Goal: Task Accomplishment & Management: Manage account settings

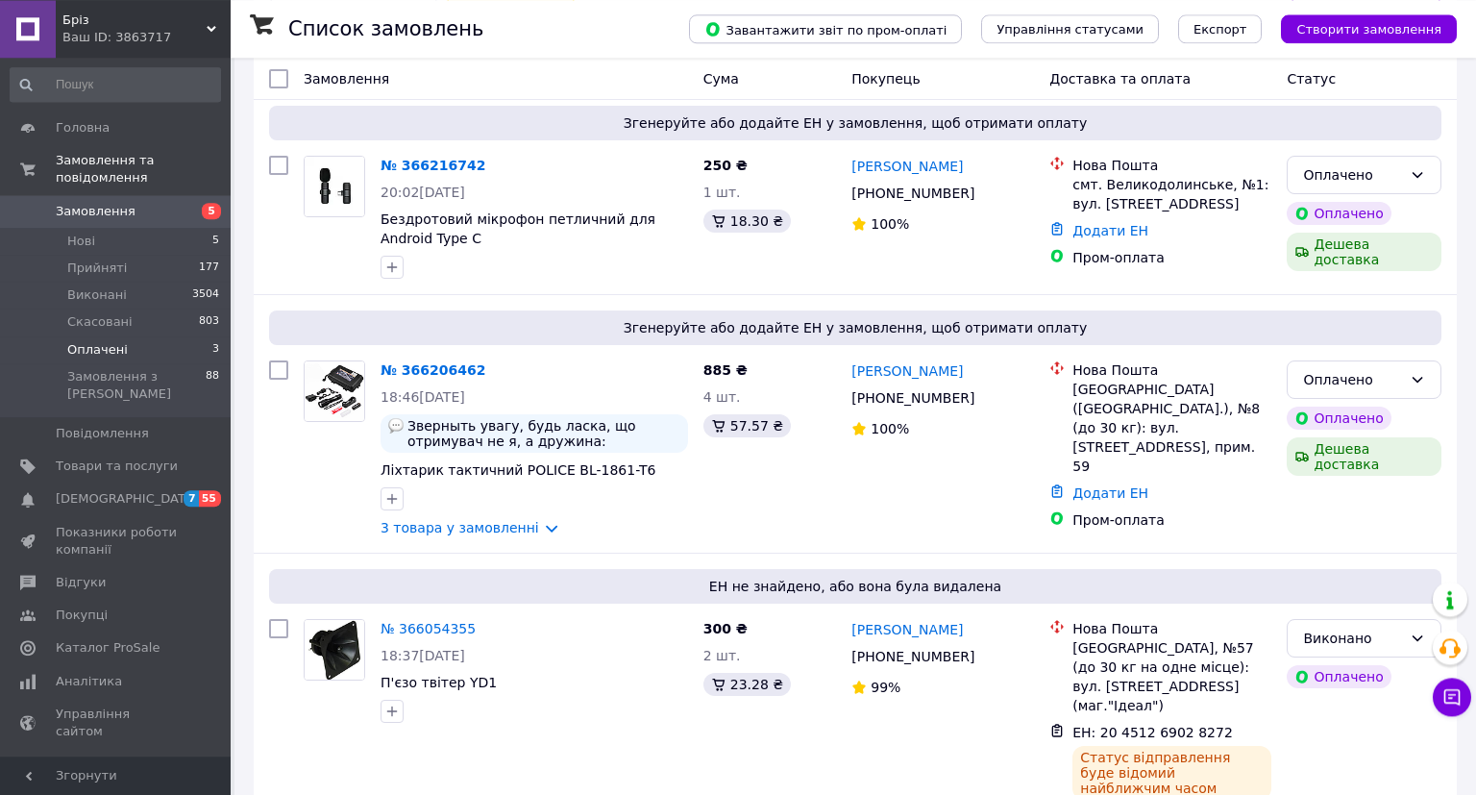
scroll to position [233, 0]
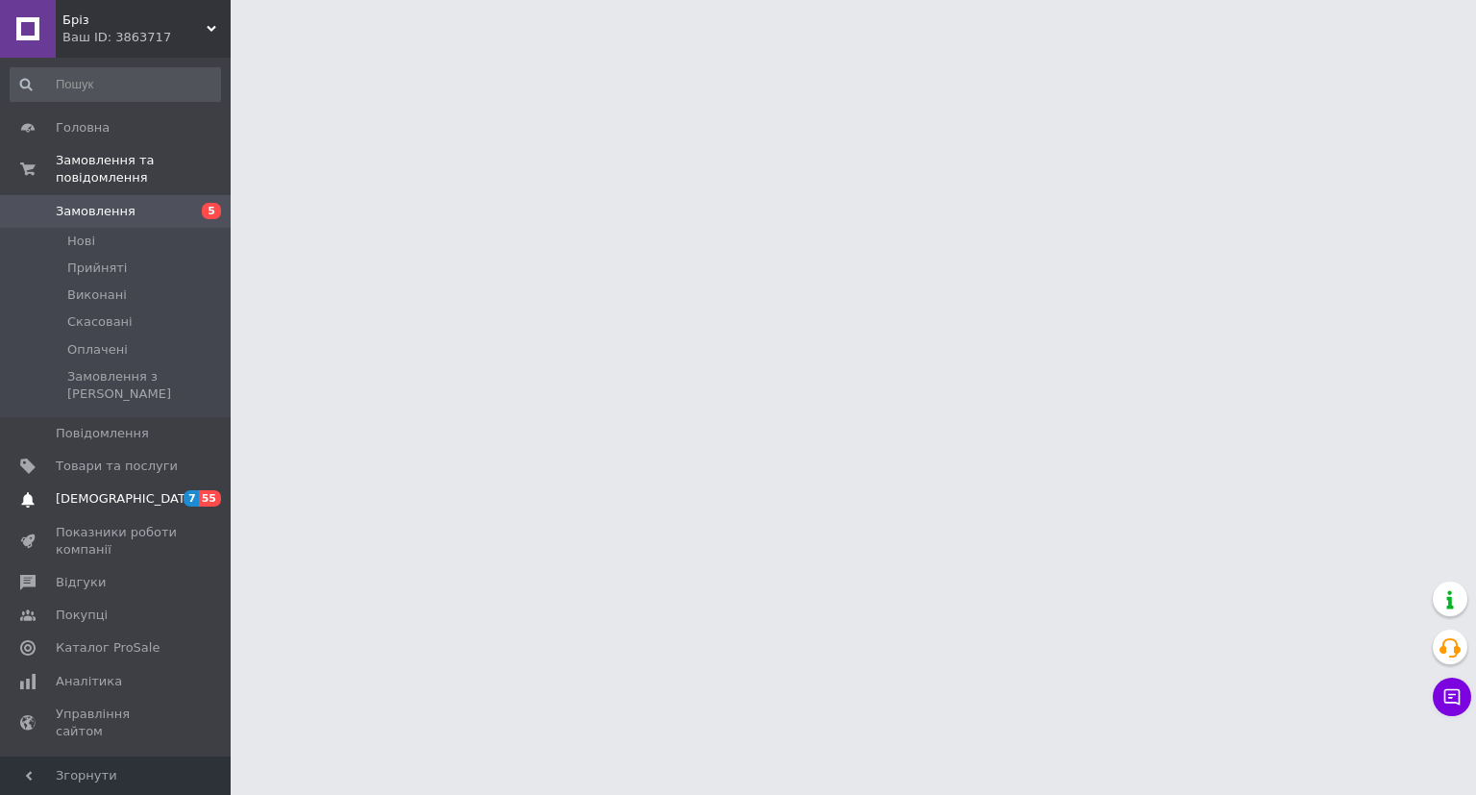
click at [170, 490] on span "[DEMOGRAPHIC_DATA]" at bounding box center [117, 498] width 122 height 17
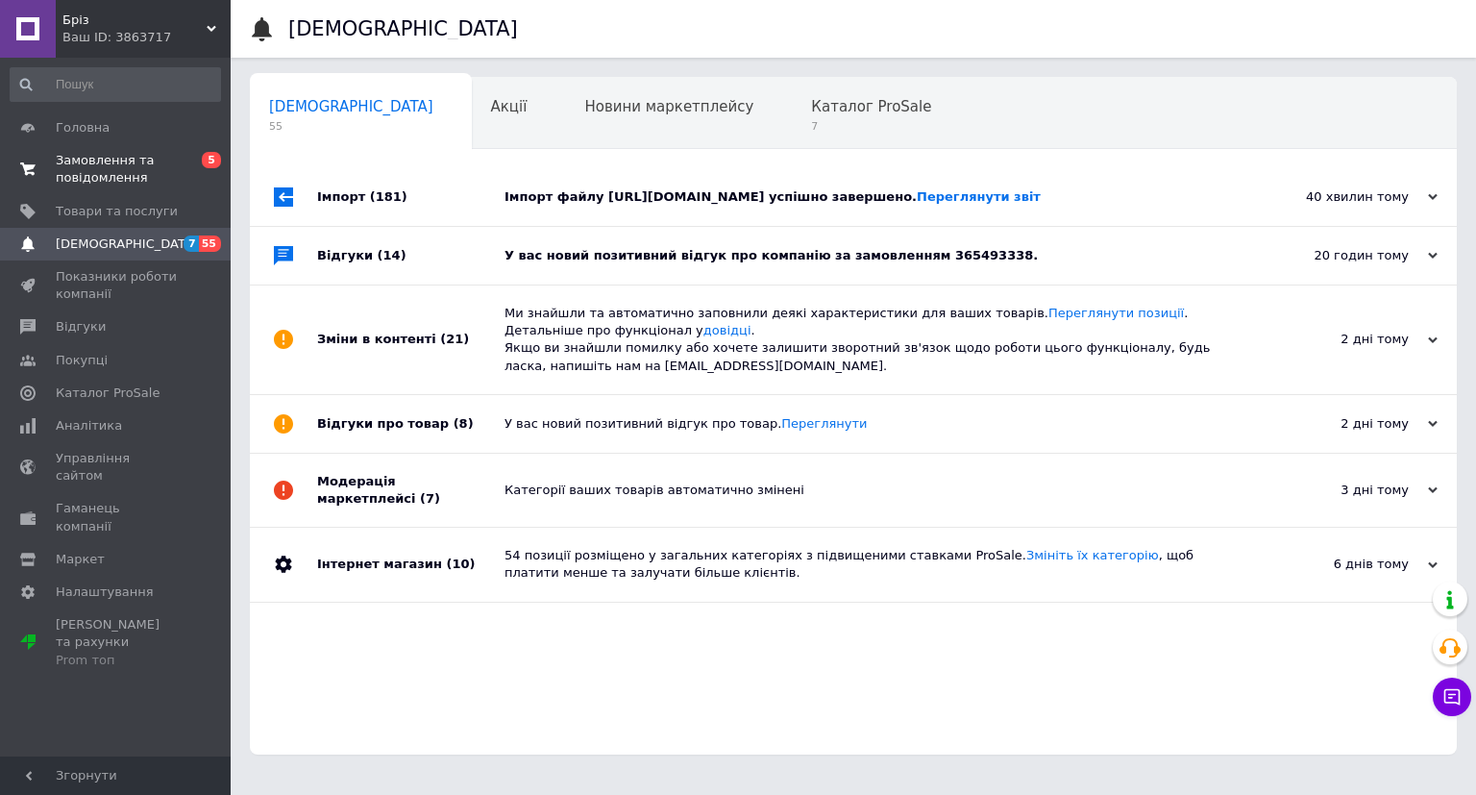
click at [194, 174] on span "0 5" at bounding box center [204, 169] width 53 height 35
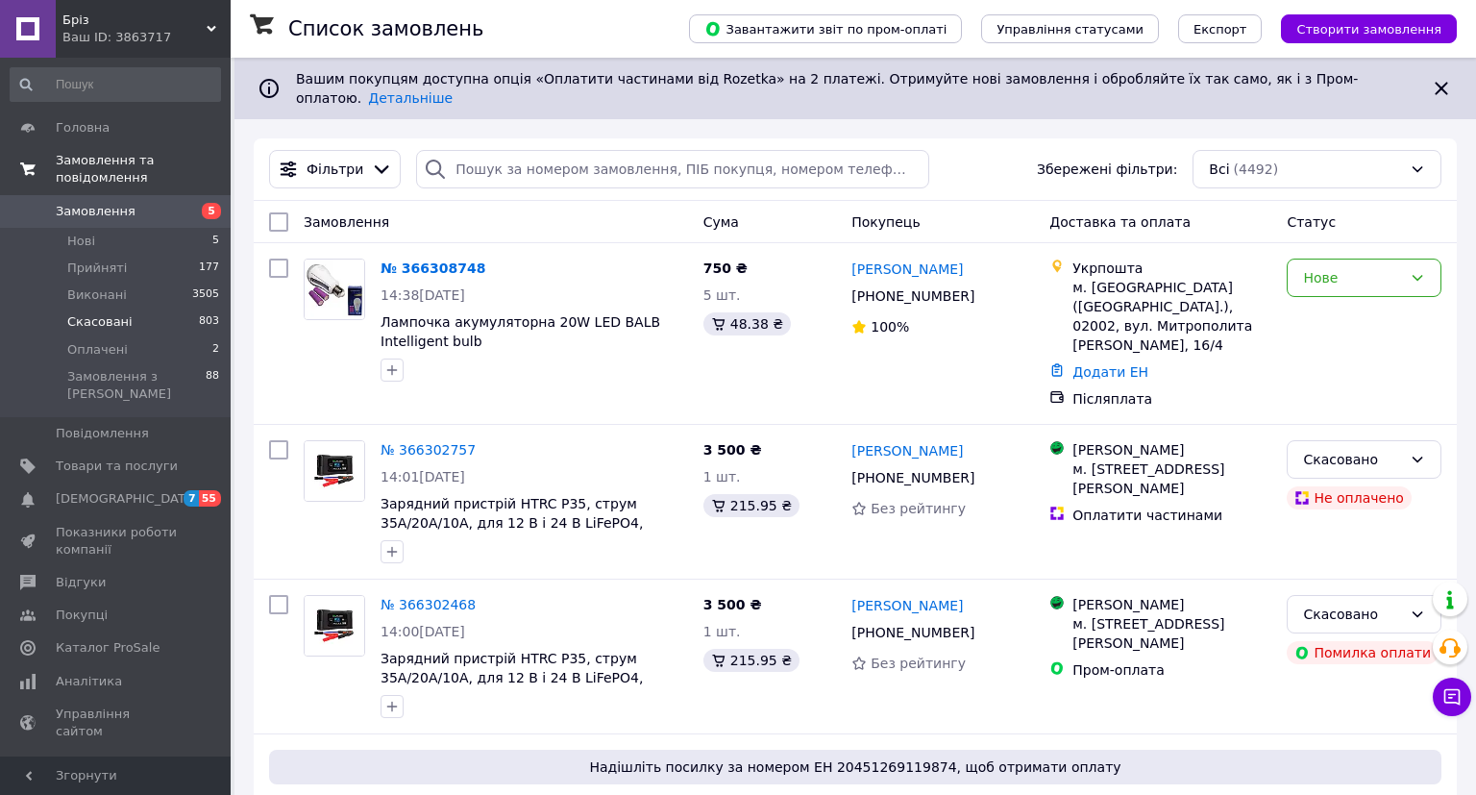
click at [134, 308] on li "Скасовані 803" at bounding box center [115, 321] width 231 height 27
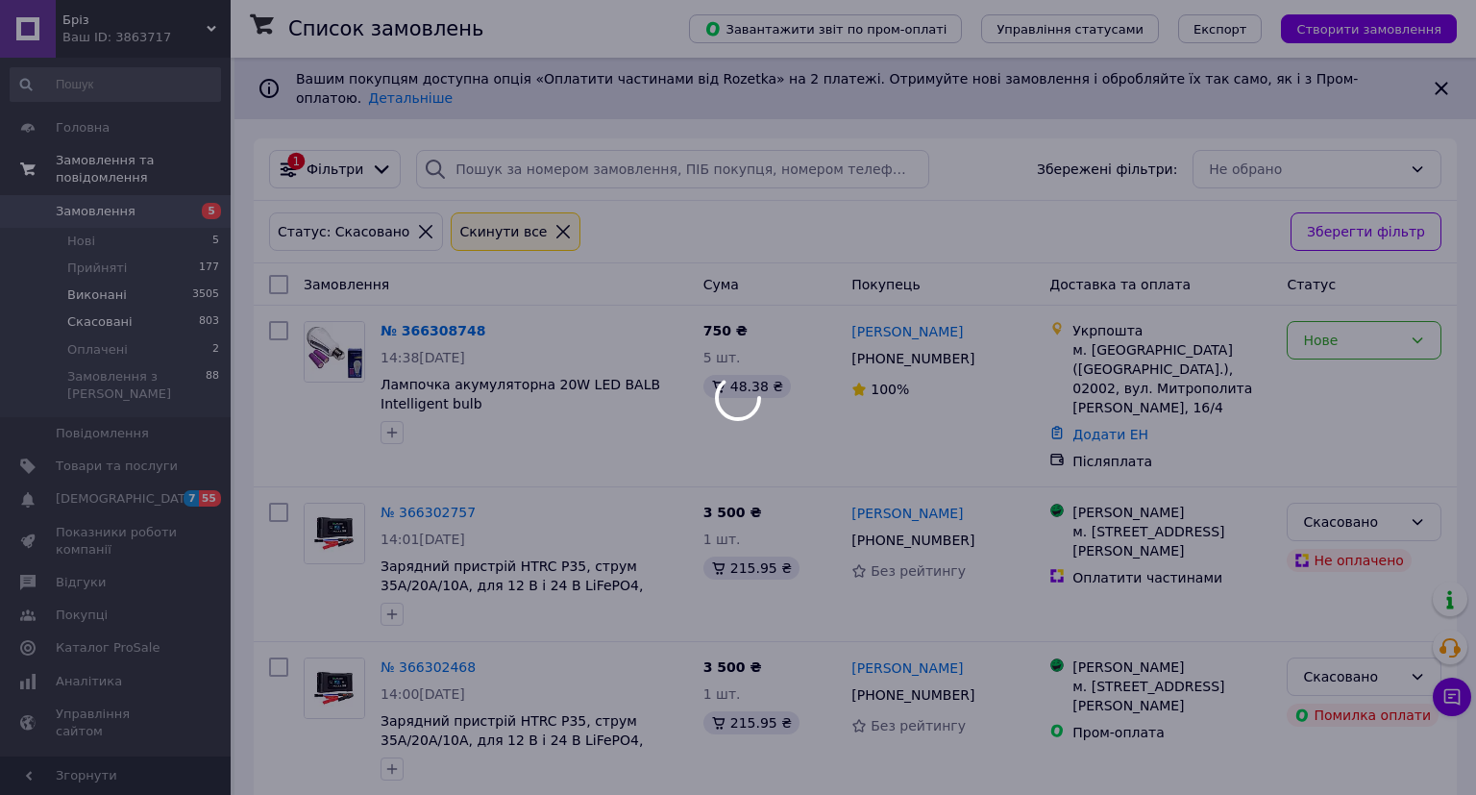
click at [135, 281] on li "Виконані 3505" at bounding box center [115, 294] width 231 height 27
click at [129, 281] on div at bounding box center [738, 397] width 1476 height 795
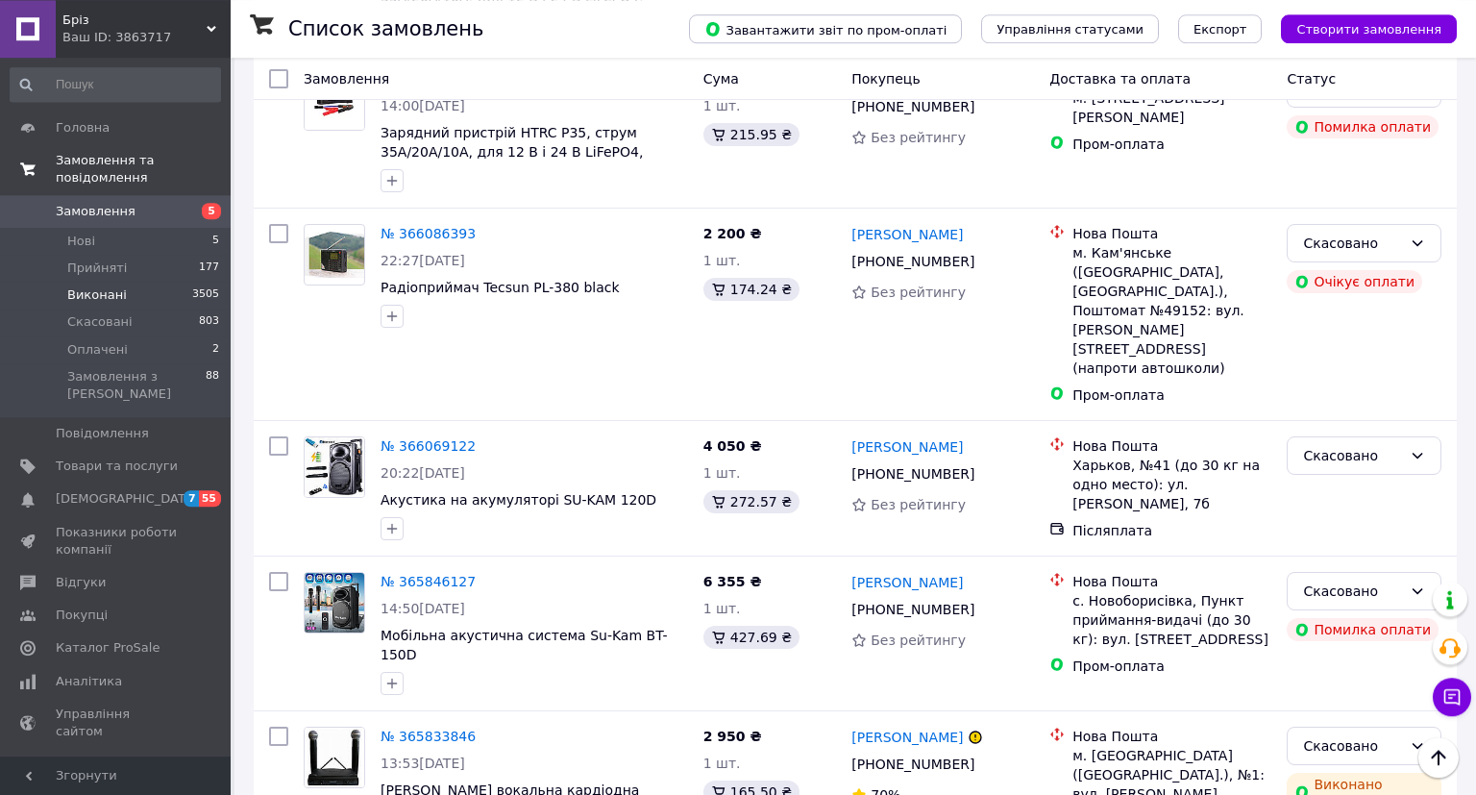
scroll to position [405, 0]
click at [154, 340] on li "Оплачені 2" at bounding box center [115, 349] width 231 height 27
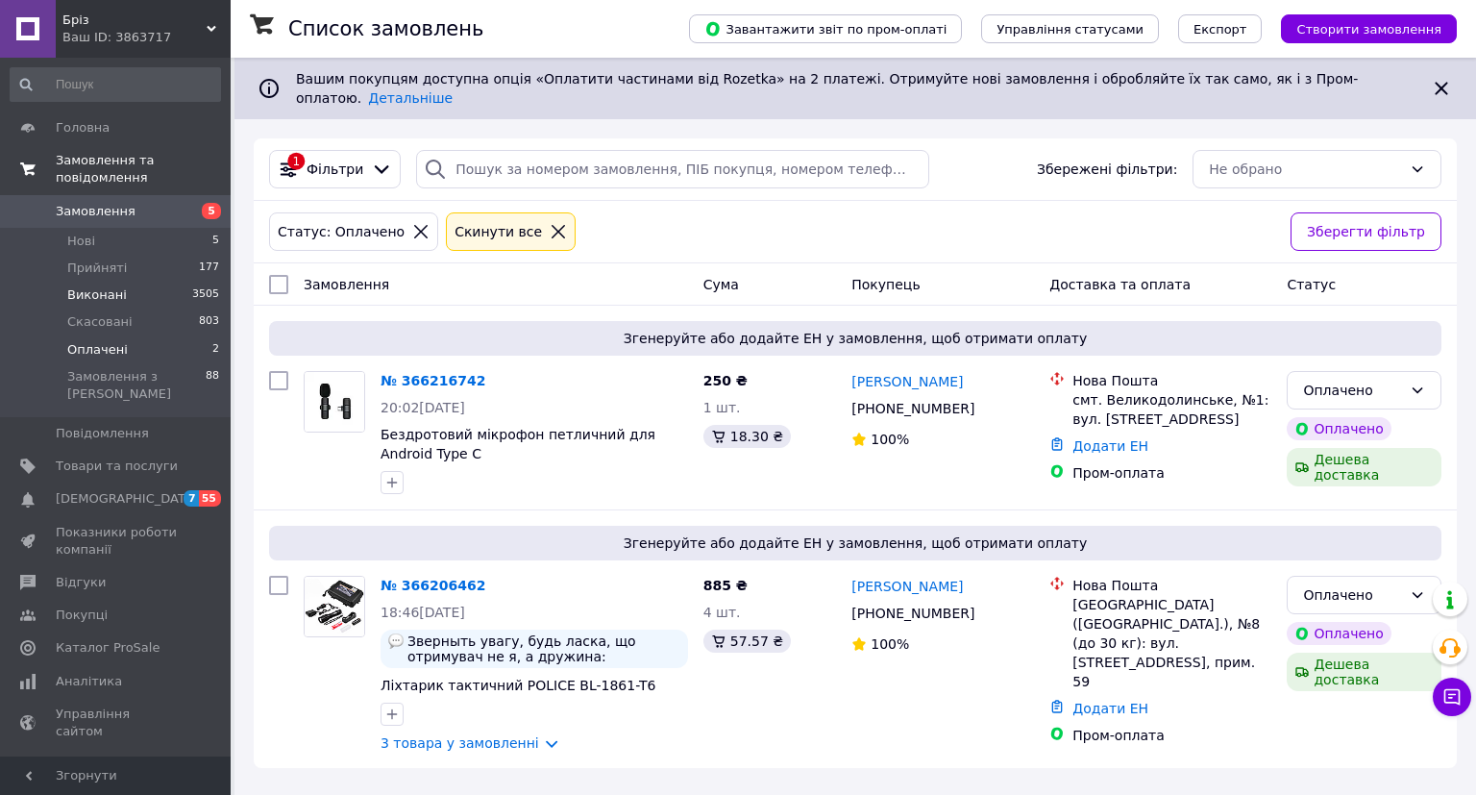
click at [94, 286] on span "Виконані" at bounding box center [97, 294] width 60 height 17
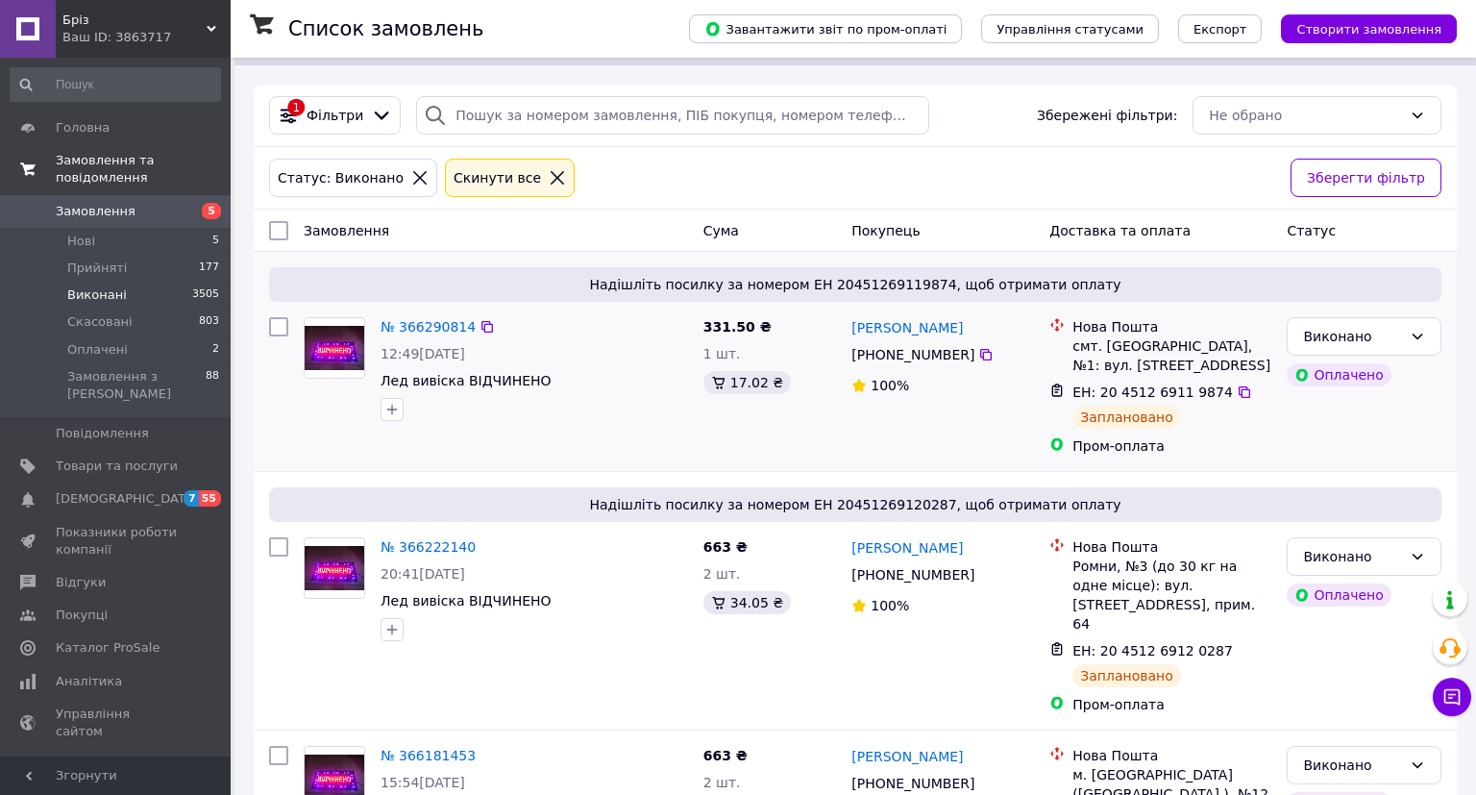
scroll to position [101, 0]
